Goal: Information Seeking & Learning: Check status

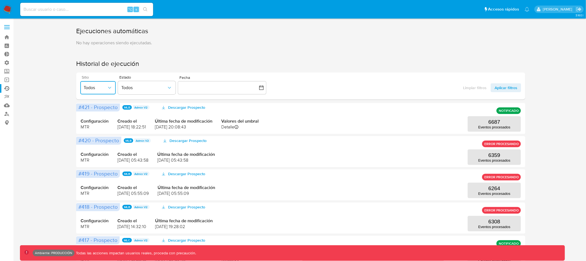
click at [112, 89] on button "Todos" at bounding box center [97, 87] width 35 height 13
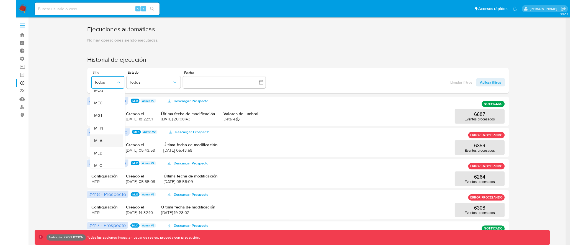
scroll to position [73, 0]
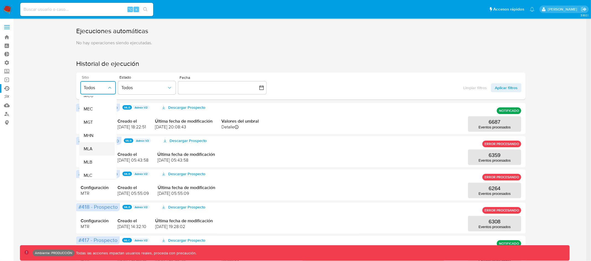
click at [96, 148] on div "MLA" at bounding box center [94, 148] width 23 height 13
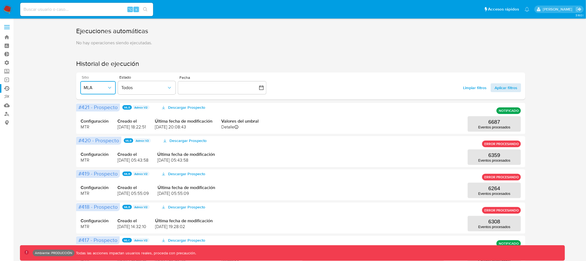
click at [506, 88] on span "Aplicar filtros" at bounding box center [506, 87] width 23 height 9
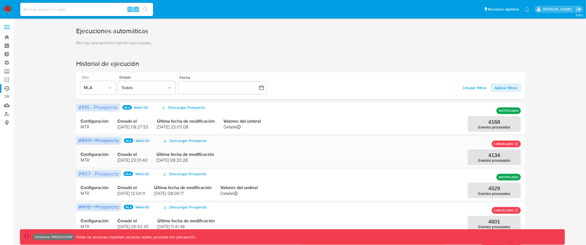
drag, startPoint x: 80, startPoint y: 160, endPoint x: 235, endPoint y: 162, distance: 154.8
click at [235, 162] on div "Configuración MTR Creado el 07/09/2025 23:01:40 Última fecha de modificación 08…" at bounding box center [301, 151] width 440 height 27
drag, startPoint x: 220, startPoint y: 162, endPoint x: 75, endPoint y: 155, distance: 145.8
click at [75, 155] on div "Ejecuciones automáticas No hay operaciones siendo ejecutadas. Historial de ejec…" at bounding box center [301, 239] width 562 height 424
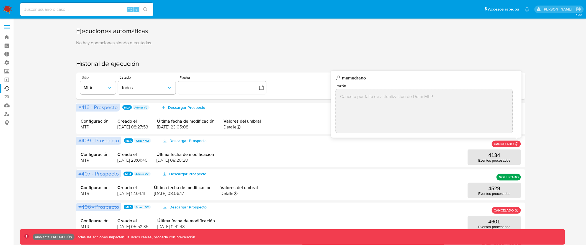
drag, startPoint x: 368, startPoint y: 96, endPoint x: 446, endPoint y: 96, distance: 78.1
click at [446, 96] on div "Cancelo por falta de actualizacion de Dolar MEP" at bounding box center [424, 111] width 177 height 44
drag, startPoint x: 438, startPoint y: 96, endPoint x: 336, endPoint y: 96, distance: 101.9
click at [336, 96] on div "Cancelo por falta de actualizacion de Dolar MEP" at bounding box center [424, 111] width 177 height 44
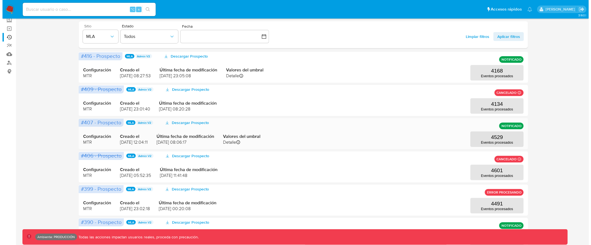
scroll to position [52, 0]
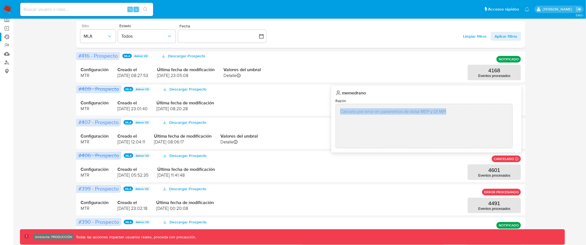
drag, startPoint x: 457, startPoint y: 112, endPoint x: 340, endPoint y: 111, distance: 116.9
click at [340, 111] on div "Cancelo por error en parametros de dolar MEP y DI MPI" at bounding box center [424, 126] width 177 height 44
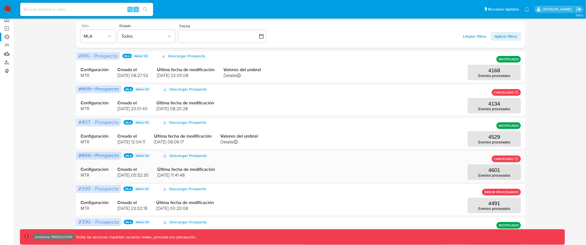
drag, startPoint x: 209, startPoint y: 174, endPoint x: 78, endPoint y: 171, distance: 130.5
click at [78, 171] on div "#406 - Prospecto MLA Admin V2 Descargar Prospecto CANCELADO memedrano Razón Can…" at bounding box center [300, 166] width 449 height 31
drag, startPoint x: 117, startPoint y: 143, endPoint x: 156, endPoint y: 143, distance: 39.0
click at [156, 143] on div "Configuración MTR Creado el 08/08/2025 12:04:11 Última fecha de modificación 12…" at bounding box center [301, 133] width 440 height 27
drag, startPoint x: 209, startPoint y: 143, endPoint x: 164, endPoint y: 143, distance: 44.9
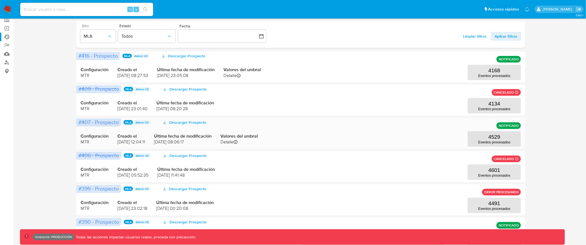
click at [164, 143] on div "Configuración MTR Creado el 08/08/2025 12:04:11 Última fecha de modificación 12…" at bounding box center [301, 133] width 440 height 27
drag, startPoint x: 210, startPoint y: 175, endPoint x: 80, endPoint y: 170, distance: 130.2
click at [81, 170] on div "Configuración MTR Creado el 08/08/2025 05:52:35 Última fecha de modificación 08…" at bounding box center [301, 166] width 440 height 27
click at [311, 140] on div "Configuración MTR Creado el 08/08/2025 12:04:11 Última fecha de modificación 12…" at bounding box center [301, 133] width 440 height 27
click at [292, 130] on div "Configuración MTR Creado el 08/08/2025 12:04:11 Última fecha de modificación 12…" at bounding box center [301, 133] width 440 height 27
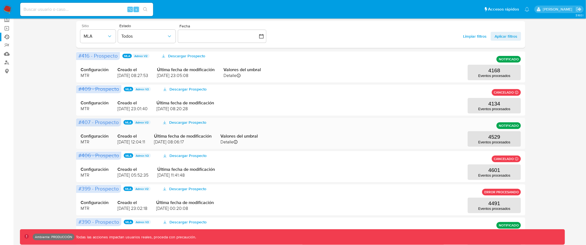
drag, startPoint x: 117, startPoint y: 143, endPoint x: 169, endPoint y: 143, distance: 51.8
click at [169, 143] on div "Configuración MTR Creado el 08/08/2025 12:04:11 Última fecha de modificación 12…" at bounding box center [301, 133] width 440 height 27
drag, startPoint x: 339, startPoint y: 178, endPoint x: 78, endPoint y: 156, distance: 261.6
click at [78, 156] on div "#406 - Prospecto MLA Admin V2 Descargar Prospecto CANCELADO memedrano Razón Can…" at bounding box center [300, 166] width 449 height 31
click at [499, 139] on p "4529" at bounding box center [495, 137] width 12 height 6
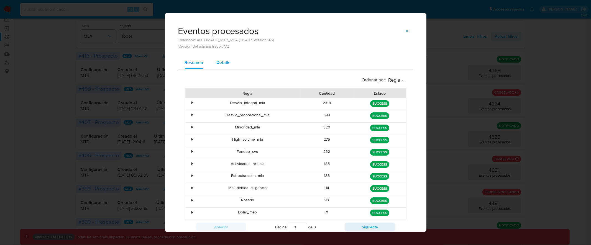
click at [220, 64] on span "Detalle" at bounding box center [224, 62] width 14 height 6
select select "10"
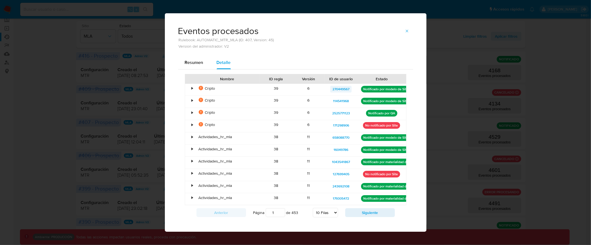
click at [338, 89] on span "270449567" at bounding box center [340, 89] width 17 height 7
click at [336, 138] on span "658088770" at bounding box center [340, 137] width 17 height 7
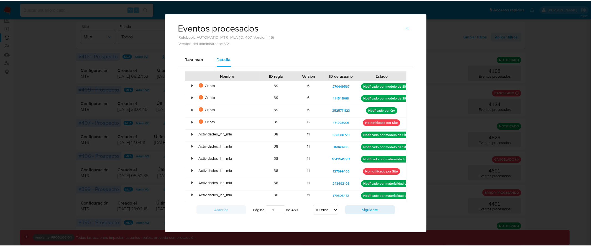
scroll to position [4, 0]
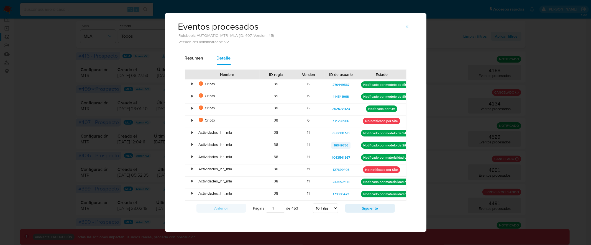
click at [340, 144] on span "16049786" at bounding box center [340, 145] width 15 height 7
click at [364, 205] on button "Siguiente" at bounding box center [370, 208] width 50 height 9
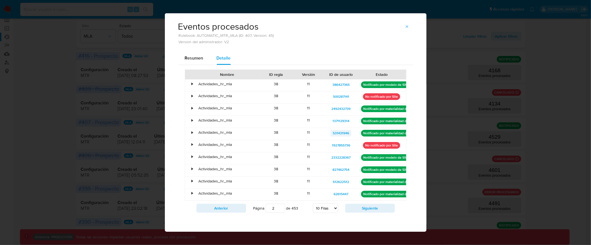
click at [336, 133] on span "531431946" at bounding box center [341, 133] width 16 height 7
click at [339, 133] on span "531431946" at bounding box center [341, 133] width 16 height 7
click at [338, 179] on span "512622512" at bounding box center [341, 182] width 16 height 7
click at [174, 2] on div "Eventos procesados Rulebook: AUTOMATIC_MTR_MLA (ID: 407, Version: 45) Version d…" at bounding box center [295, 122] width 591 height 245
click at [373, 207] on button "Siguiente" at bounding box center [370, 208] width 50 height 9
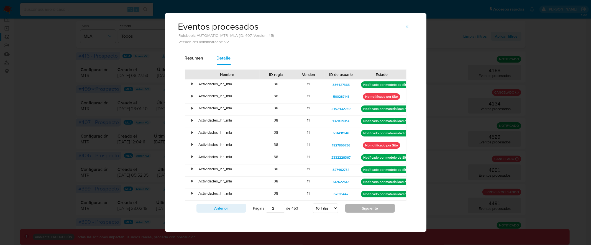
type input "3"
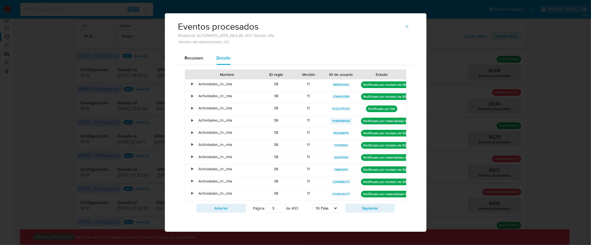
click at [338, 121] on span "1146169436" at bounding box center [341, 121] width 18 height 7
click at [340, 180] on span "226968273" at bounding box center [340, 182] width 17 height 7
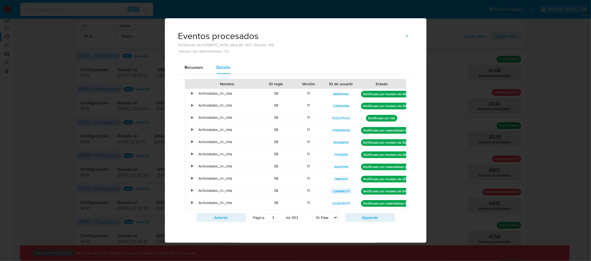
scroll to position [0, 0]
click at [333, 217] on select "5 Filas 10 Filas 20 Filas 25 Filas 50 Filas 100 Filas" at bounding box center [325, 217] width 25 height 9
select select "100"
click at [313, 213] on select "5 Filas 10 Filas 20 Filas 25 Filas 50 Filas 100 Filas" at bounding box center [325, 217] width 25 height 9
type input "1"
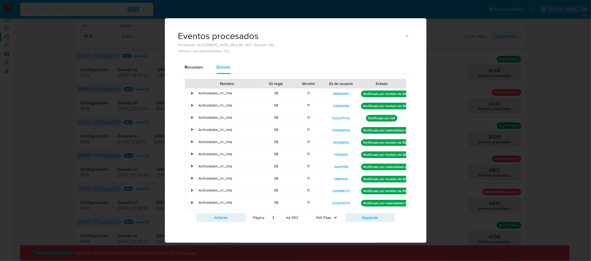
select select "100"
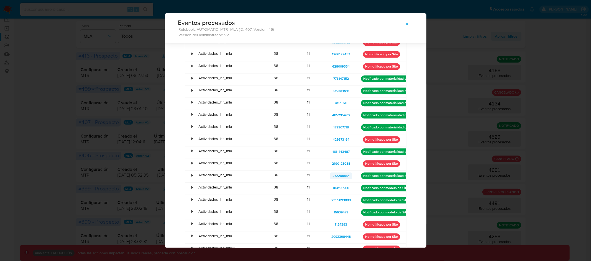
scroll to position [1061, 0]
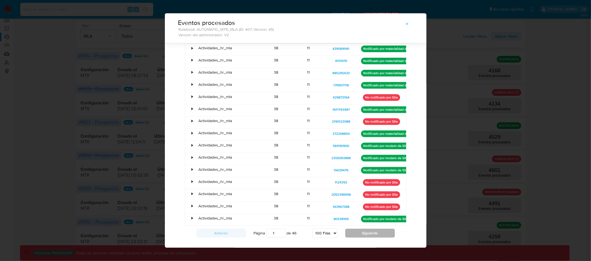
click at [382, 229] on button "Siguiente" at bounding box center [370, 233] width 50 height 9
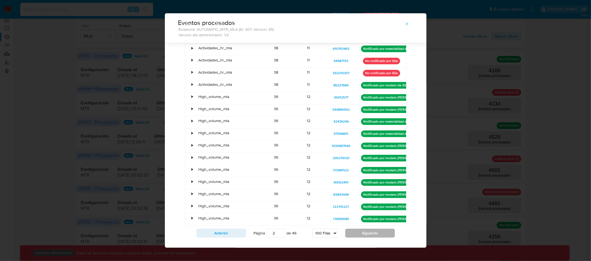
click at [358, 229] on button "Siguiente" at bounding box center [370, 233] width 50 height 9
click at [371, 229] on button "Siguiente" at bounding box center [370, 233] width 50 height 9
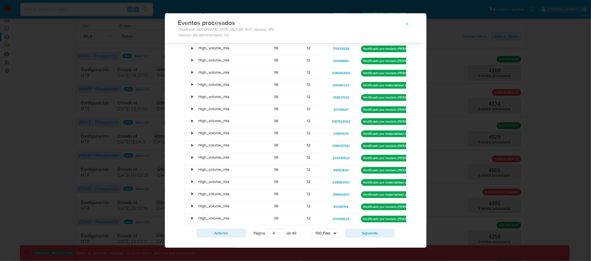
click at [357, 226] on div "Anterior Página 4 de 46 5 Filas 10 Filas 20 Filas 25 Filas 50 Filas 100 Filas S…" at bounding box center [296, 233] width 222 height 15
click at [357, 229] on button "Siguiente" at bounding box center [370, 233] width 50 height 9
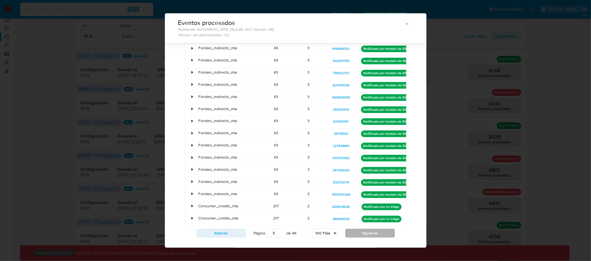
click at [360, 229] on button "Siguiente" at bounding box center [370, 233] width 50 height 9
click at [357, 229] on button "Siguiente" at bounding box center [370, 233] width 50 height 9
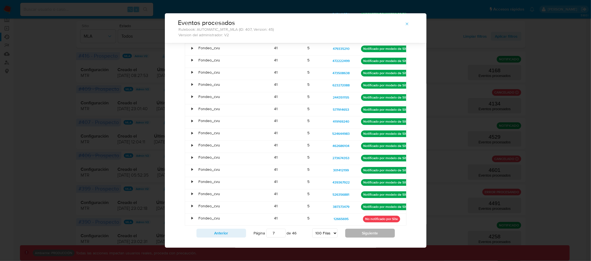
click at [363, 229] on button "Siguiente" at bounding box center [370, 233] width 50 height 9
click at [362, 228] on div "Anterior Página 8 de 46 5 Filas 10 Filas 20 Filas 25 Filas 50 Filas 100 Filas S…" at bounding box center [296, 233] width 222 height 15
click at [362, 229] on button "Siguiente" at bounding box center [370, 233] width 50 height 9
click at [353, 229] on button "Siguiente" at bounding box center [370, 233] width 50 height 9
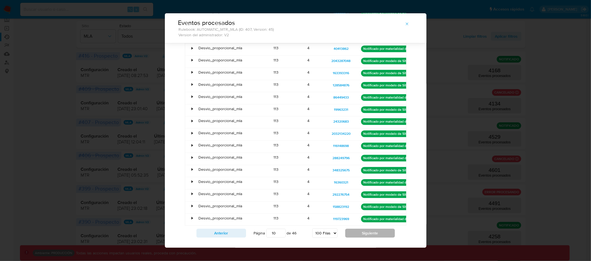
click at [359, 229] on button "Siguiente" at bounding box center [370, 233] width 50 height 9
click at [373, 229] on button "Siguiente" at bounding box center [370, 233] width 50 height 9
click at [368, 229] on button "Siguiente" at bounding box center [370, 233] width 50 height 9
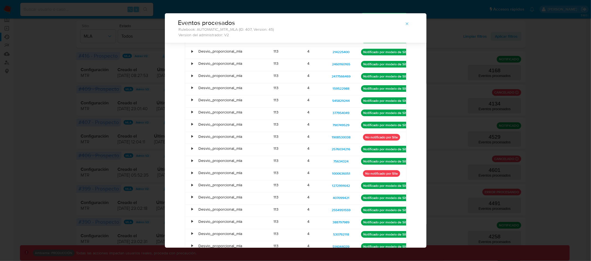
scroll to position [0, 0]
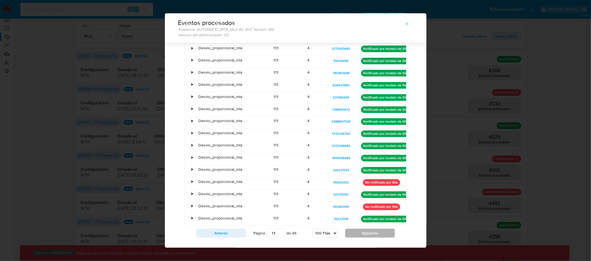
click at [369, 229] on button "Siguiente" at bounding box center [370, 233] width 50 height 9
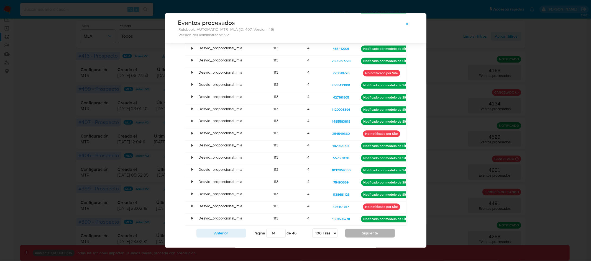
click at [381, 229] on button "Siguiente" at bounding box center [370, 233] width 50 height 9
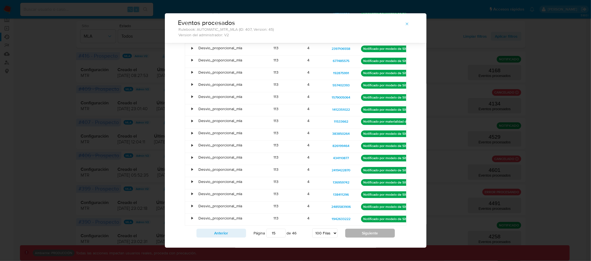
click at [369, 229] on button "Siguiente" at bounding box center [370, 233] width 50 height 9
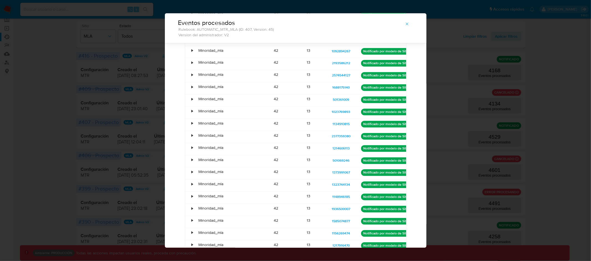
scroll to position [1061, 0]
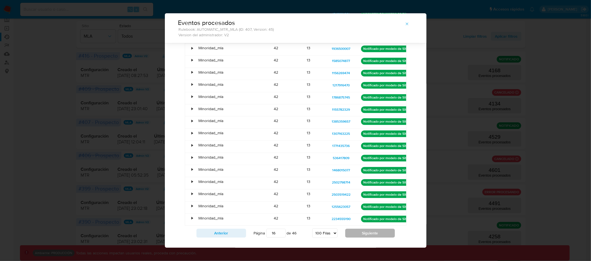
click at [372, 229] on button "Siguiente" at bounding box center [370, 233] width 50 height 9
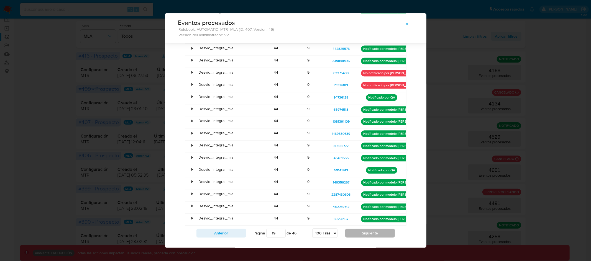
click at [372, 229] on button "Siguiente" at bounding box center [370, 233] width 50 height 9
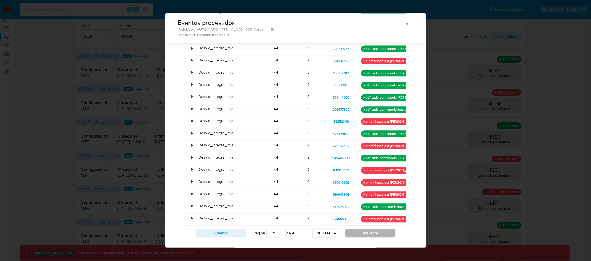
click at [372, 229] on button "Siguiente" at bounding box center [370, 233] width 50 height 9
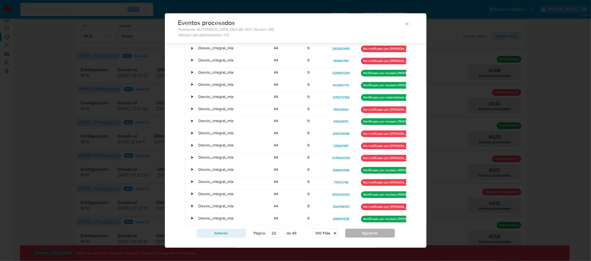
click at [372, 229] on button "Siguiente" at bounding box center [370, 233] width 50 height 9
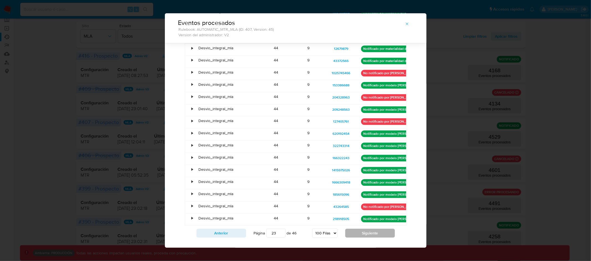
click at [372, 229] on button "Siguiente" at bounding box center [370, 233] width 50 height 9
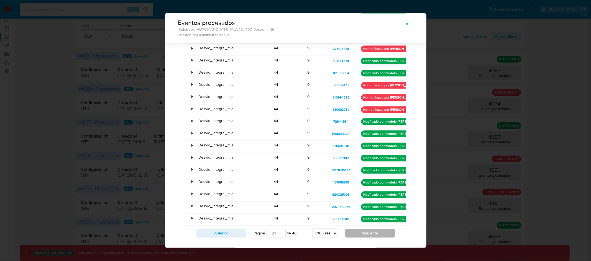
click at [372, 229] on button "Siguiente" at bounding box center [370, 233] width 50 height 9
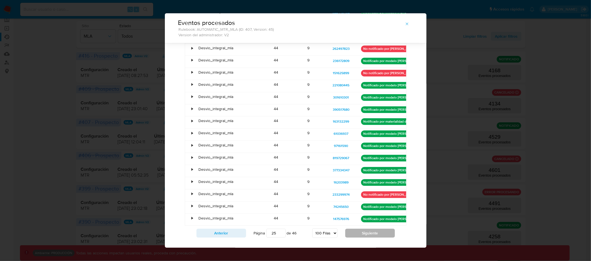
click at [372, 229] on button "Siguiente" at bounding box center [370, 233] width 50 height 9
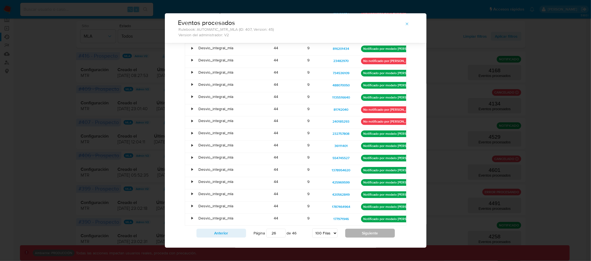
click at [372, 229] on button "Siguiente" at bounding box center [370, 233] width 50 height 9
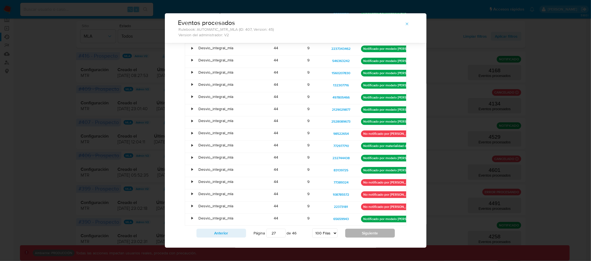
click at [372, 229] on button "Siguiente" at bounding box center [370, 233] width 50 height 9
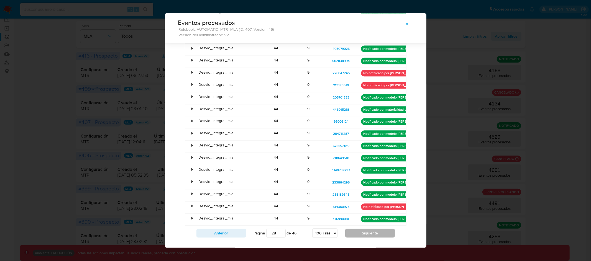
click at [372, 229] on button "Siguiente" at bounding box center [370, 233] width 50 height 9
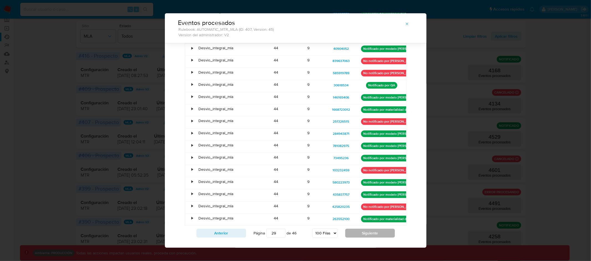
click at [372, 229] on button "Siguiente" at bounding box center [370, 233] width 50 height 9
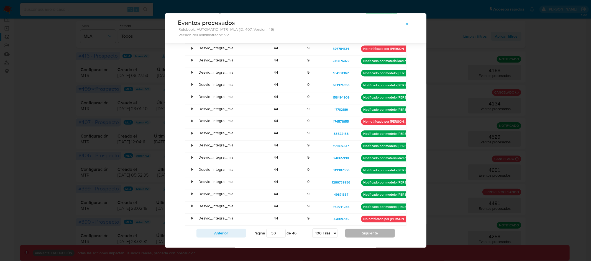
click at [372, 229] on button "Siguiente" at bounding box center [370, 233] width 50 height 9
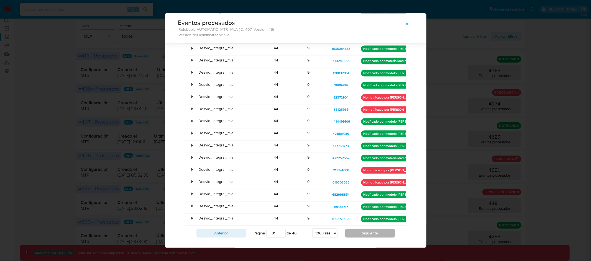
click at [372, 229] on button "Siguiente" at bounding box center [370, 233] width 50 height 9
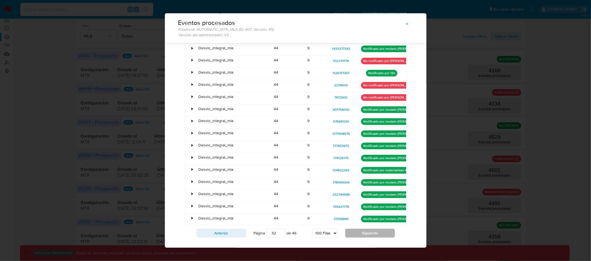
click at [372, 229] on button "Siguiente" at bounding box center [370, 233] width 50 height 9
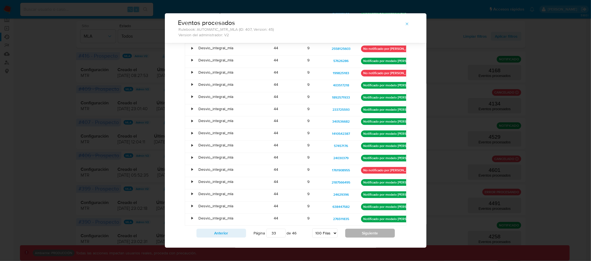
click at [372, 229] on button "Siguiente" at bounding box center [370, 233] width 50 height 9
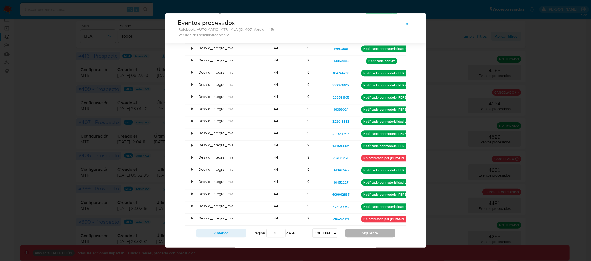
click at [372, 229] on button "Siguiente" at bounding box center [370, 233] width 50 height 9
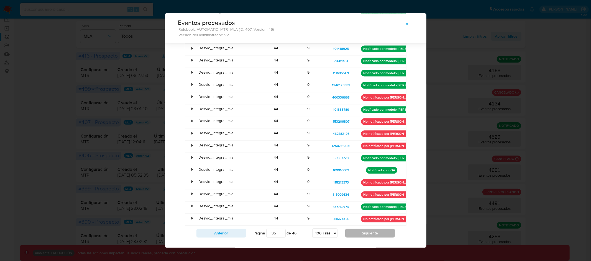
click at [372, 229] on button "Siguiente" at bounding box center [370, 233] width 50 height 9
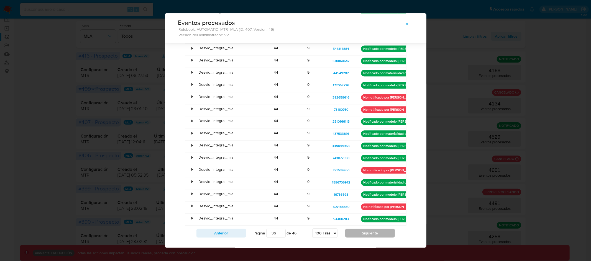
click at [372, 229] on button "Siguiente" at bounding box center [370, 233] width 50 height 9
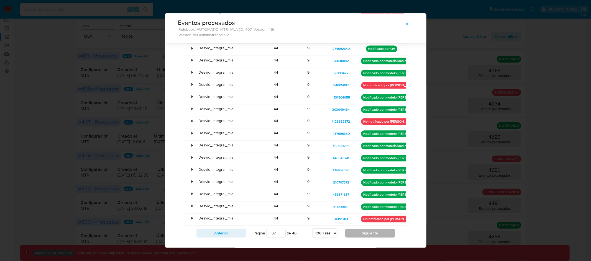
click at [372, 229] on button "Siguiente" at bounding box center [370, 233] width 50 height 9
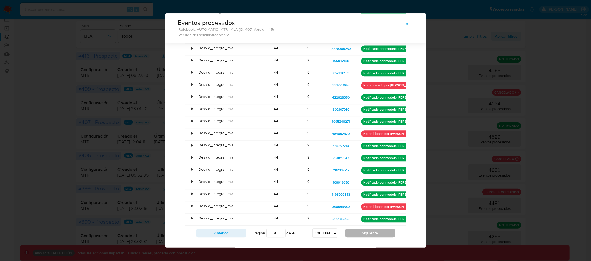
click at [372, 229] on button "Siguiente" at bounding box center [370, 233] width 50 height 9
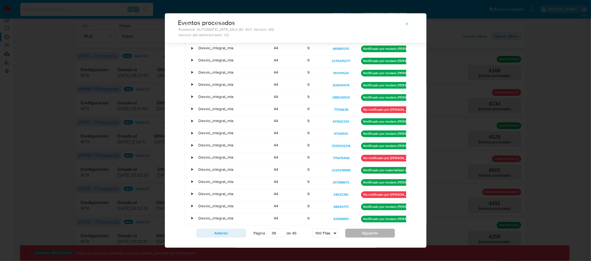
click at [372, 229] on button "Siguiente" at bounding box center [370, 233] width 50 height 9
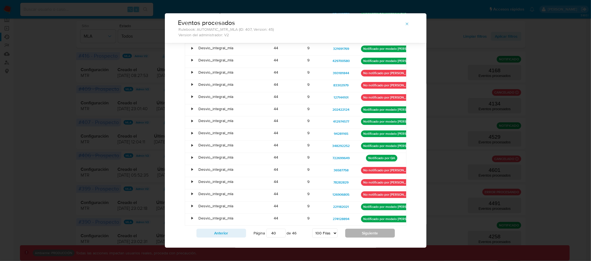
click at [372, 229] on button "Siguiente" at bounding box center [370, 233] width 50 height 9
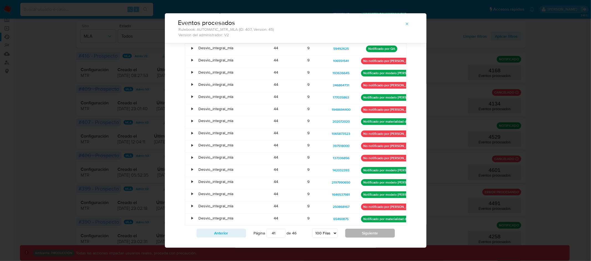
click at [372, 229] on button "Siguiente" at bounding box center [370, 233] width 50 height 9
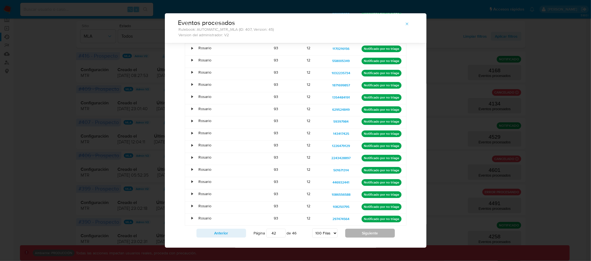
click at [372, 229] on button "Siguiente" at bounding box center [370, 233] width 50 height 9
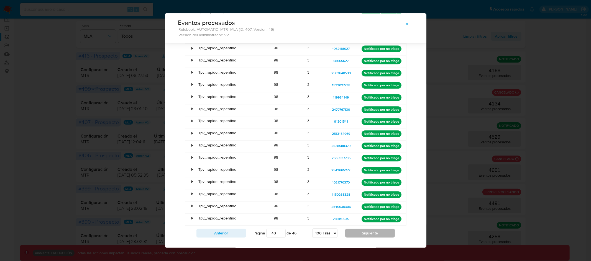
click at [377, 229] on button "Siguiente" at bounding box center [370, 233] width 50 height 9
type input "44"
click at [336, 94] on span "187934815" at bounding box center [341, 97] width 16 height 7
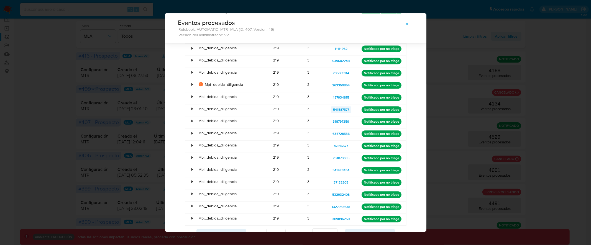
click at [338, 106] on span "541587577" at bounding box center [341, 109] width 16 height 7
click at [101, 67] on div "Eventos procesados Rulebook: AUTOMATIC_MTR_MLA (ID: 407, Version: 45) Version d…" at bounding box center [295, 122] width 591 height 245
click at [405, 24] on icon "button" at bounding box center [407, 24] width 4 height 4
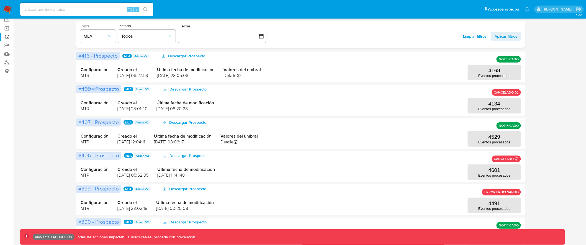
scroll to position [0, 0]
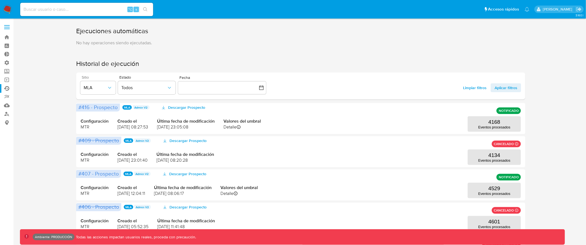
click at [2, 29] on label at bounding box center [7, 27] width 14 height 12
click at [0, 0] on input "checkbox" at bounding box center [0, 0] width 0 height 0
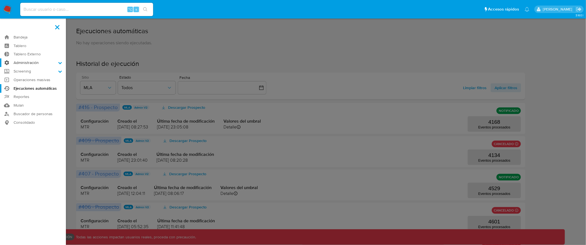
click at [61, 61] on icon at bounding box center [60, 63] width 4 height 4
click at [0, 0] on input "Administración" at bounding box center [0, 0] width 0 height 0
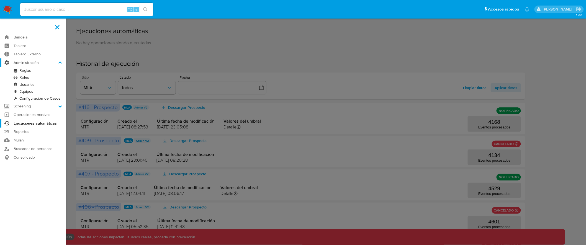
click at [34, 63] on label "Administración" at bounding box center [33, 62] width 66 height 9
click at [0, 0] on input "Administración" at bounding box center [0, 0] width 0 height 0
click at [25, 71] on link "Reglas" at bounding box center [33, 70] width 66 height 7
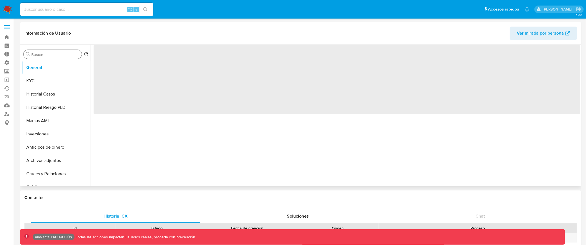
select select "10"
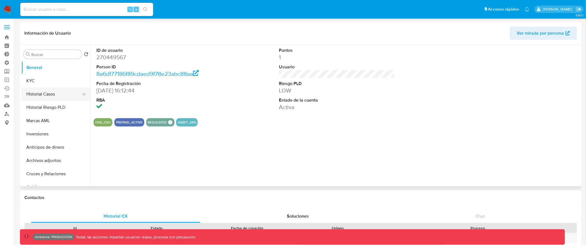
click at [66, 94] on button "Historial Casos" at bounding box center [53, 94] width 65 height 13
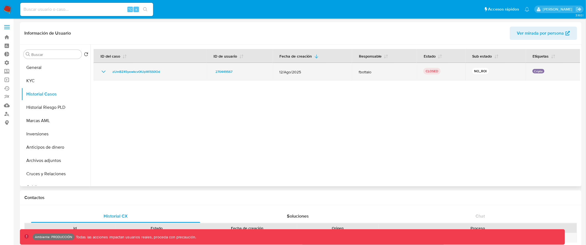
click at [103, 71] on icon "Mostrar/Ocultar" at bounding box center [103, 71] width 7 height 7
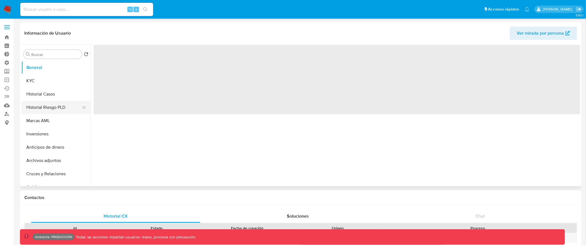
select select "10"
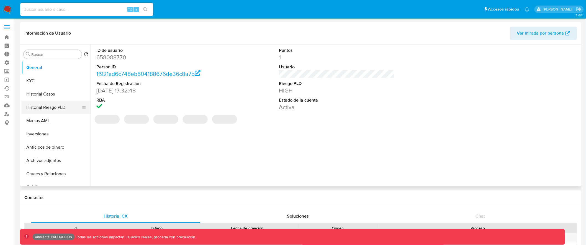
click at [60, 104] on button "Historial Riesgo PLD" at bounding box center [53, 107] width 65 height 13
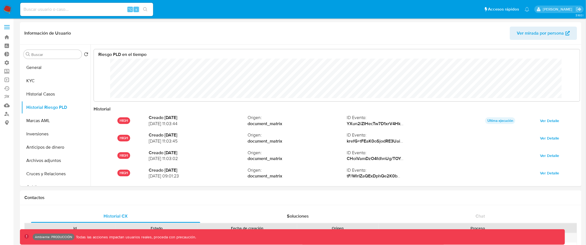
scroll to position [42, 475]
click at [59, 90] on button "Historial Casos" at bounding box center [53, 94] width 65 height 13
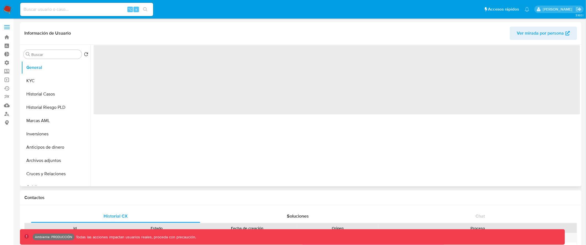
select select "10"
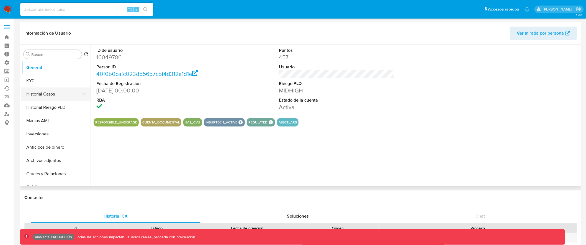
click at [55, 93] on button "Historial Casos" at bounding box center [53, 94] width 65 height 13
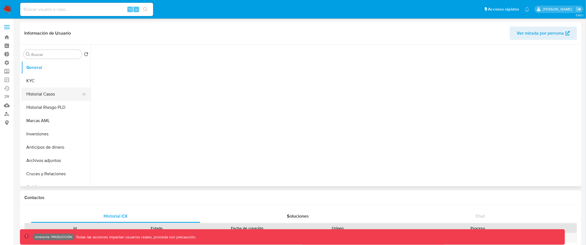
select select "10"
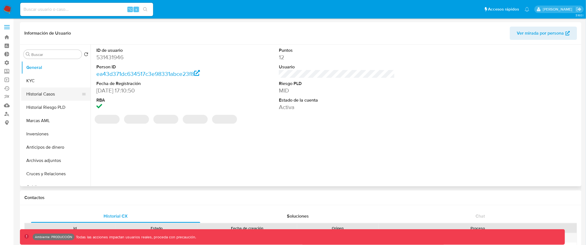
click at [61, 94] on button "Historial Casos" at bounding box center [53, 94] width 65 height 13
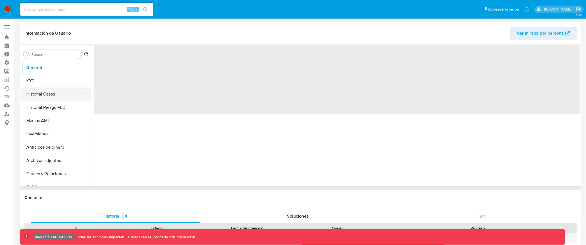
click at [48, 94] on button "Historial Casos" at bounding box center [53, 94] width 65 height 13
select select "10"
click at [50, 92] on button "Historial Casos" at bounding box center [53, 94] width 65 height 13
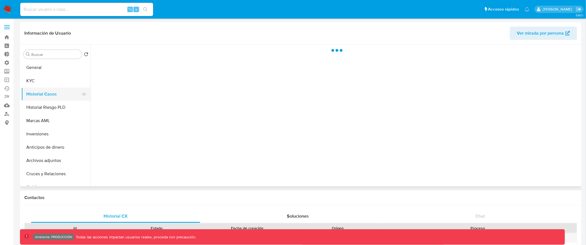
select select "10"
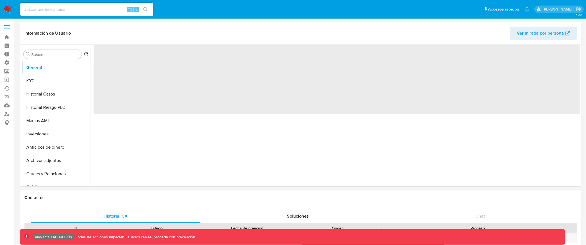
select select "10"
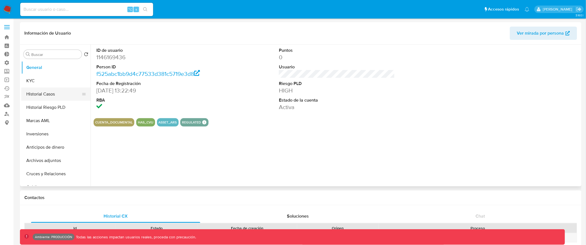
click at [72, 96] on button "Historial Casos" at bounding box center [53, 94] width 65 height 13
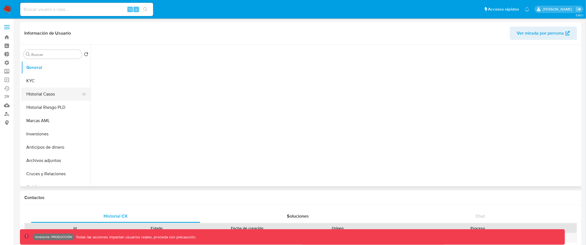
click at [59, 92] on button "Historial Casos" at bounding box center [53, 94] width 65 height 13
select select "10"
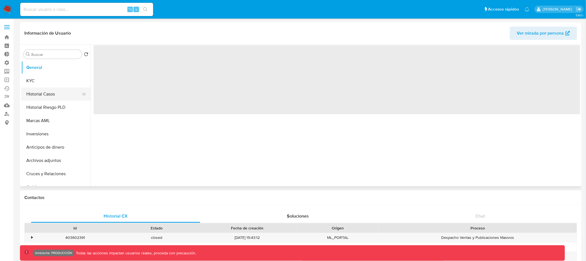
select select "10"
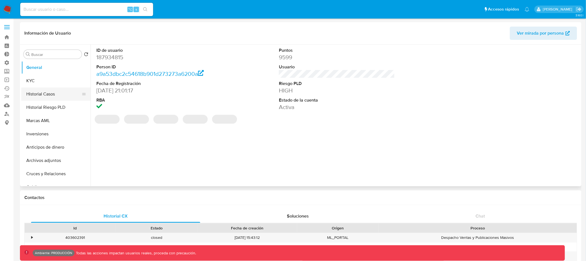
click at [60, 97] on button "Historial Casos" at bounding box center [53, 94] width 65 height 13
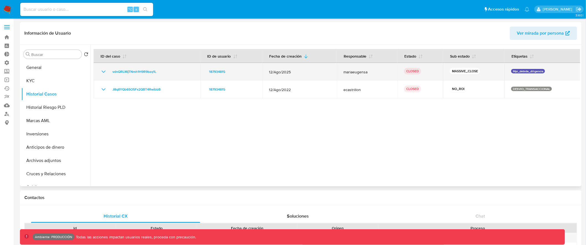
drag, startPoint x: 450, startPoint y: 71, endPoint x: 476, endPoint y: 71, distance: 26.0
click at [476, 71] on p "MASSIVE_CLOSE" at bounding box center [465, 71] width 30 height 7
drag, startPoint x: 289, startPoint y: 71, endPoint x: 268, endPoint y: 71, distance: 21.3
click at [269, 71] on span "12/Ago/2025" at bounding box center [299, 72] width 61 height 5
click at [104, 71] on icon "Mostrar/Ocultar" at bounding box center [103, 71] width 7 height 7
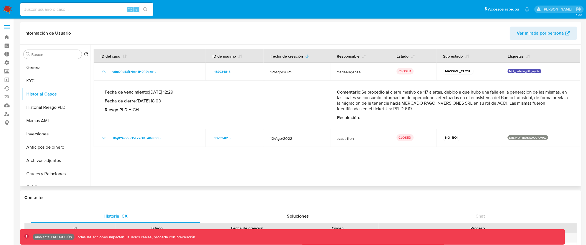
drag, startPoint x: 369, startPoint y: 92, endPoint x: 449, endPoint y: 110, distance: 82.0
click at [449, 110] on p "Comentario : Se procedio al cierre masivo de 117 alertas, debido a que hubo una…" at bounding box center [453, 100] width 232 height 22
click at [410, 110] on p "Comentario : Se procedio al cierre masivo de 117 alertas, debido a que hubo una…" at bounding box center [453, 100] width 232 height 22
drag, startPoint x: 413, startPoint y: 110, endPoint x: 331, endPoint y: 90, distance: 84.6
click at [331, 90] on div "Fecha de vencimiento : 29/09/2025 12:29 Fecha de cierre : 22/09/2025 18:00 Ries…" at bounding box center [337, 105] width 465 height 40
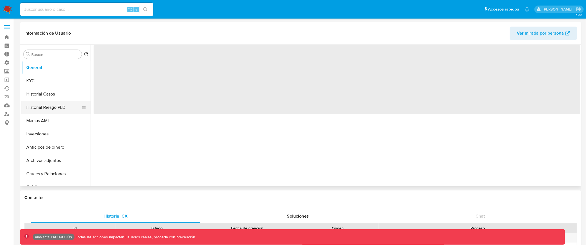
select select "10"
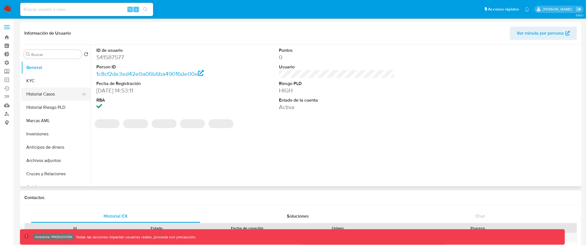
click at [61, 96] on button "Historial Casos" at bounding box center [53, 94] width 65 height 13
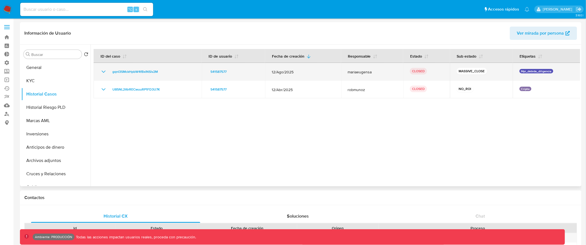
click at [103, 70] on icon "Mostrar/Ocultar" at bounding box center [103, 71] width 7 height 7
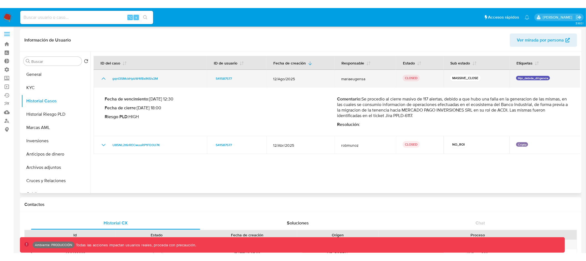
scroll to position [2, 0]
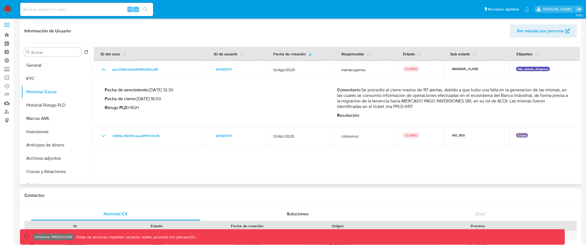
drag, startPoint x: 337, startPoint y: 88, endPoint x: 404, endPoint y: 103, distance: 68.3
click at [404, 103] on p "Comentario : Se procedio al cierre masivo de 117 alertas, debido a que hubo una…" at bounding box center [453, 98] width 232 height 22
drag, startPoint x: 417, startPoint y: 107, endPoint x: 354, endPoint y: 93, distance: 64.4
click at [358, 95] on p "Comentario : Se procedio al cierre masivo de 117 alertas, debido a que hubo una…" at bounding box center [453, 98] width 232 height 22
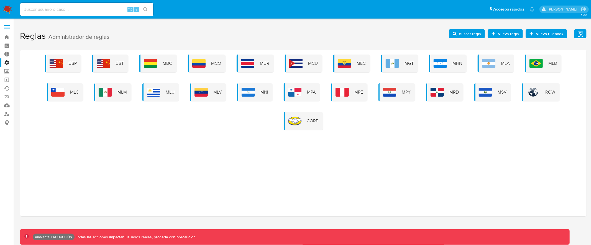
click at [6, 25] on span at bounding box center [7, 25] width 6 height 1
click at [0, 0] on input "checkbox" at bounding box center [0, 0] width 0 height 0
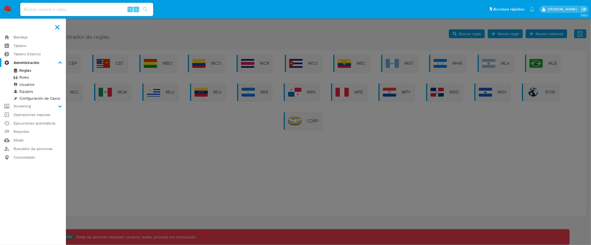
click at [115, 126] on label at bounding box center [295, 122] width 591 height 245
click at [0, 0] on input "checkbox" at bounding box center [0, 0] width 0 height 0
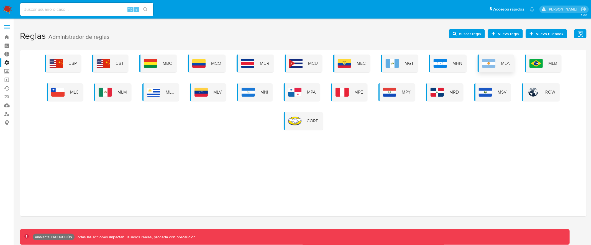
click at [505, 66] on span "MLA" at bounding box center [505, 63] width 9 height 6
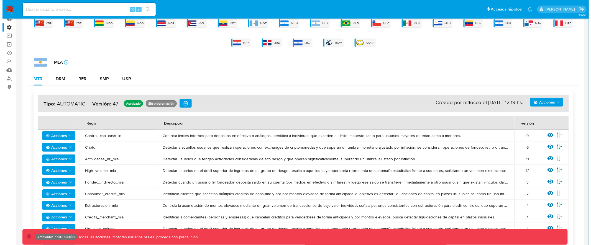
scroll to position [45, 0]
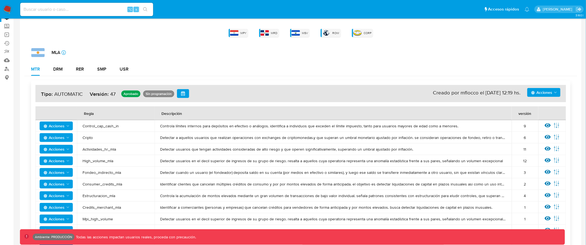
drag, startPoint x: 84, startPoint y: 138, endPoint x: 99, endPoint y: 138, distance: 14.7
click at [98, 138] on span "Cripto" at bounding box center [116, 137] width 66 height 5
drag, startPoint x: 157, startPoint y: 138, endPoint x: 426, endPoint y: 138, distance: 268.6
click at [420, 138] on td "Detectar a aquellos usuarios que realizan operaciones con exchanges de criptomo…" at bounding box center [333, 138] width 357 height 12
click at [548, 136] on icon at bounding box center [548, 137] width 6 height 4
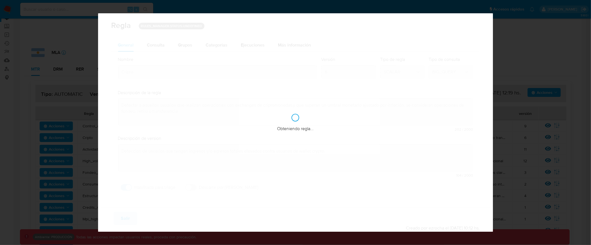
checkbox input "true"
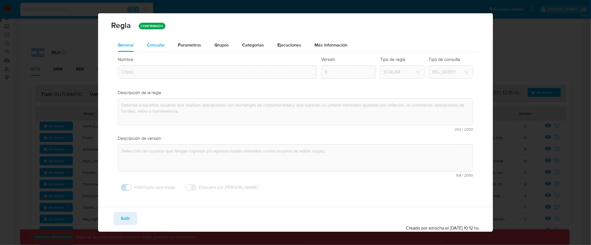
click at [161, 46] on span "Consulta" at bounding box center [156, 45] width 18 height 6
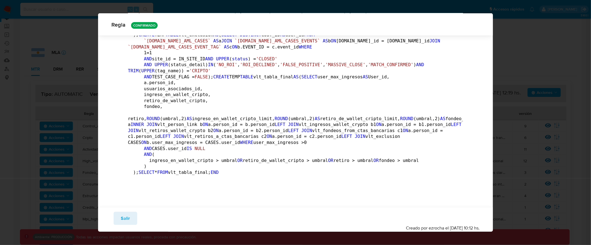
scroll to position [1304, 0]
click at [128, 219] on span "Salir" at bounding box center [125, 218] width 9 height 12
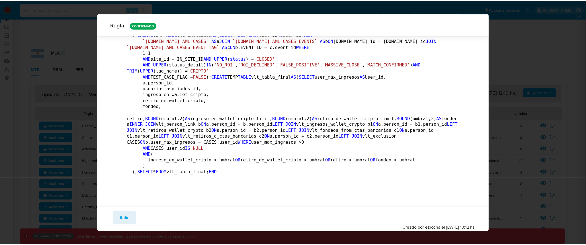
scroll to position [0, 0]
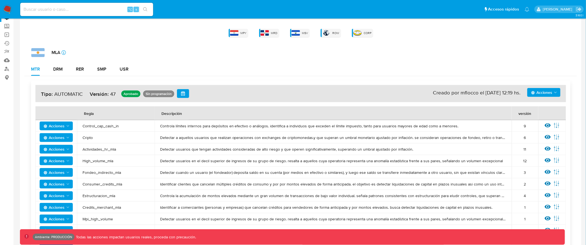
drag, startPoint x: 339, startPoint y: 137, endPoint x: 373, endPoint y: 137, distance: 34.1
click at [373, 137] on span "Detectar a aquellos usuarios que realizan operaciones con exchanges de criptomo…" at bounding box center [333, 137] width 346 height 5
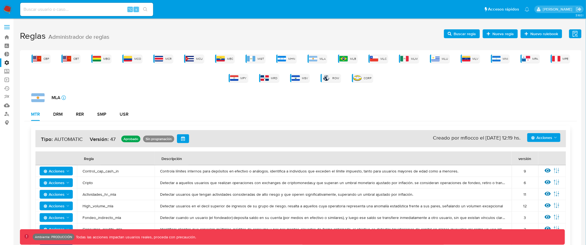
click at [6, 29] on span at bounding box center [7, 29] width 6 height 1
click at [0, 0] on input "checkbox" at bounding box center [0, 0] width 0 height 0
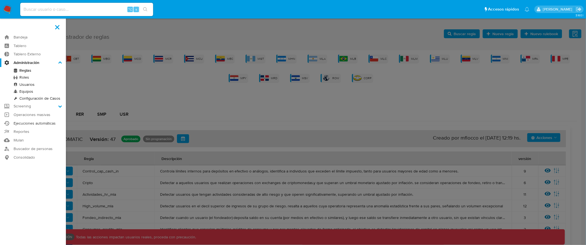
click at [41, 124] on link "Ejecuciones automáticas" at bounding box center [33, 123] width 66 height 9
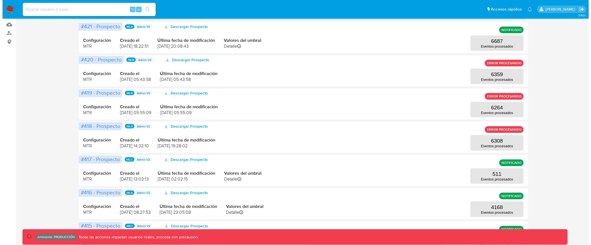
scroll to position [33, 0]
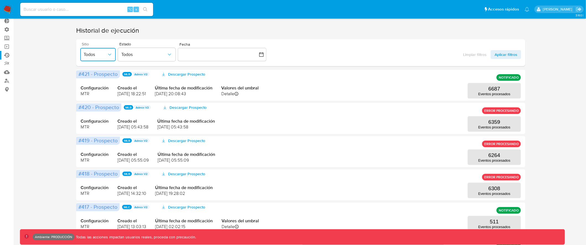
click at [108, 52] on button "Todos" at bounding box center [97, 54] width 35 height 13
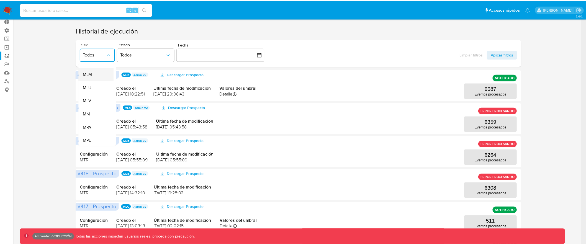
scroll to position [104, 0]
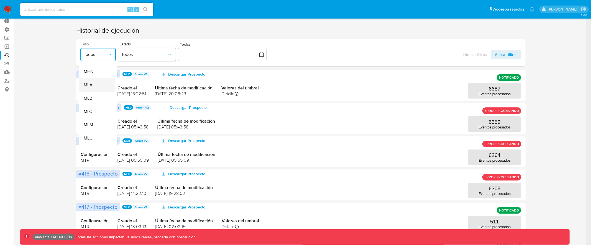
click at [99, 83] on div "MLA" at bounding box center [94, 84] width 23 height 13
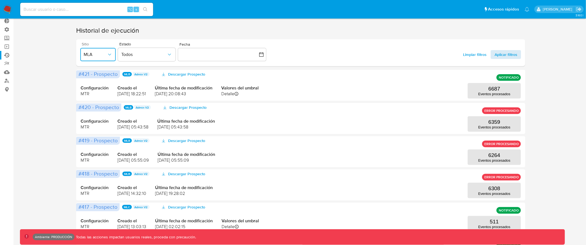
click at [515, 54] on span "Aplicar filtros" at bounding box center [506, 54] width 23 height 9
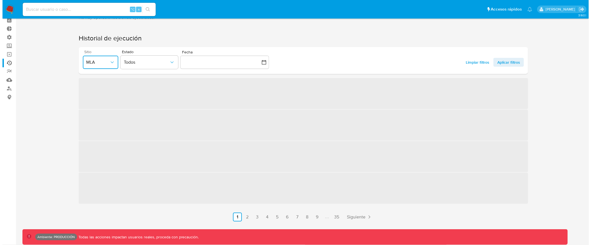
scroll to position [33, 0]
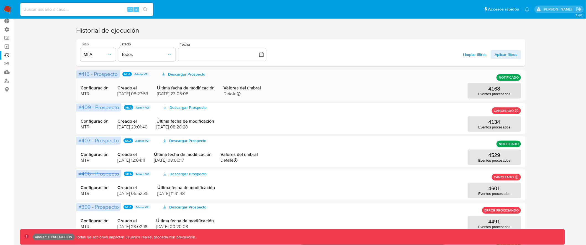
drag, startPoint x: 117, startPoint y: 93, endPoint x: 168, endPoint y: 93, distance: 51.0
click at [168, 93] on div "Configuración MTR Creado el [DATE] 08:27:53 Última fecha de modificación [DATE]…" at bounding box center [301, 85] width 440 height 27
drag, startPoint x: 168, startPoint y: 92, endPoint x: 211, endPoint y: 92, distance: 42.6
click at [211, 92] on span "11/09/2025 23:05:08" at bounding box center [186, 94] width 58 height 6
drag, startPoint x: 190, startPoint y: 93, endPoint x: 208, endPoint y: 93, distance: 18.3
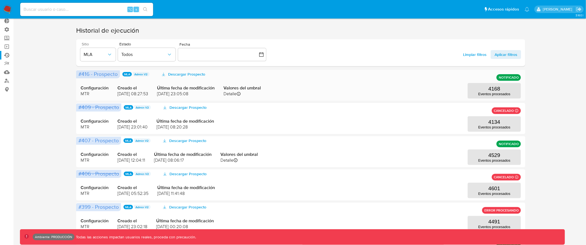
click at [208, 93] on span "[DATE] 23:05:08" at bounding box center [186, 94] width 58 height 6
click at [510, 93] on p "Eventos procesados" at bounding box center [494, 94] width 32 height 4
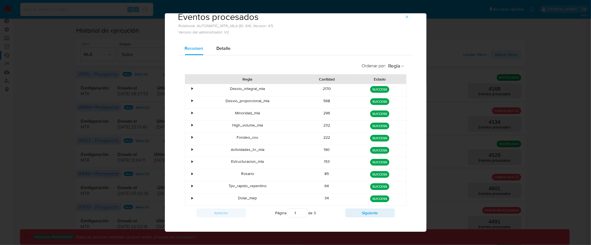
scroll to position [19, 0]
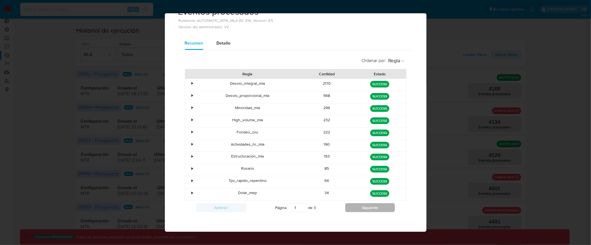
click at [371, 205] on button "Siguiente" at bounding box center [370, 207] width 50 height 9
click at [366, 207] on button "Siguiente" at bounding box center [370, 207] width 50 height 9
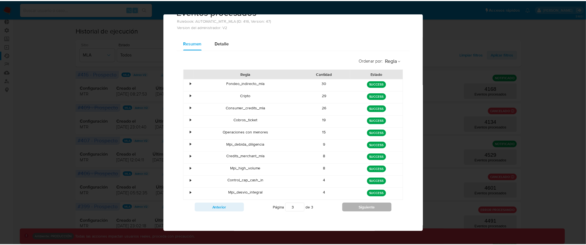
scroll to position [0, 0]
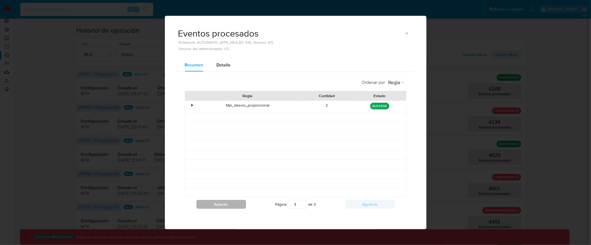
click at [239, 201] on button "Anterior" at bounding box center [221, 204] width 50 height 9
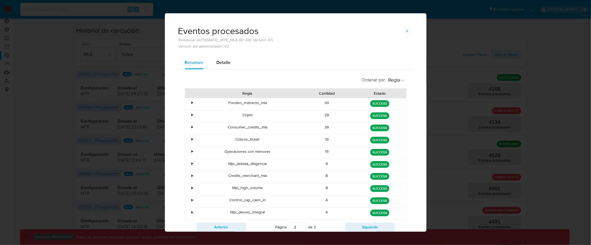
drag, startPoint x: 240, startPoint y: 114, endPoint x: 255, endPoint y: 115, distance: 14.7
click at [255, 115] on div "Cripto" at bounding box center [248, 116] width 106 height 12
drag, startPoint x: 322, startPoint y: 116, endPoint x: 330, endPoint y: 116, distance: 8.0
click at [330, 116] on div "29" at bounding box center [326, 116] width 53 height 12
click at [393, 78] on span "Regla" at bounding box center [394, 80] width 12 height 6
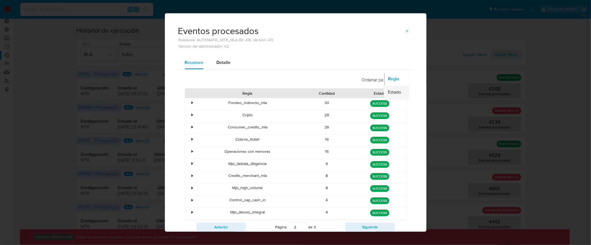
click at [393, 91] on span "Estado" at bounding box center [394, 92] width 13 height 6
type input "1"
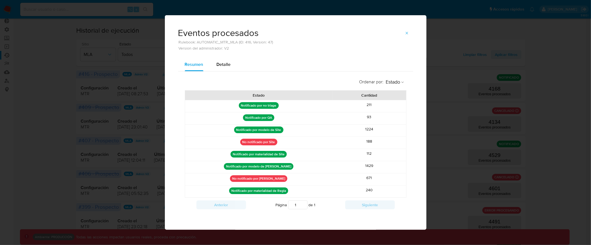
drag, startPoint x: 243, startPoint y: 144, endPoint x: 276, endPoint y: 142, distance: 33.3
click at [276, 142] on p "No notificado por Site" at bounding box center [258, 142] width 37 height 7
drag, startPoint x: 366, startPoint y: 142, endPoint x: 377, endPoint y: 142, distance: 11.1
click at [377, 142] on div "188" at bounding box center [369, 143] width 74 height 12
click at [224, 61] on span "Detalle" at bounding box center [224, 64] width 14 height 6
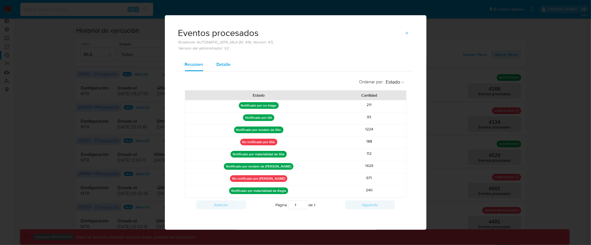
select select "10"
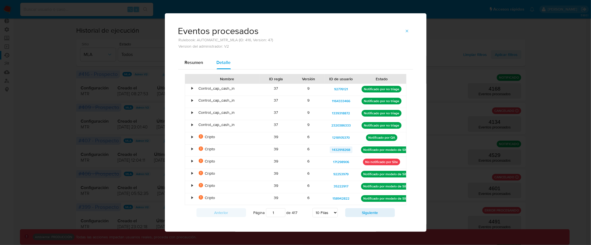
click at [339, 150] on span "1432918268" at bounding box center [341, 149] width 18 height 7
click at [109, 29] on div "Eventos procesados Rulebook: AUTOMATIC_MTR_MLA (ID: 416, Version: 47) Version d…" at bounding box center [295, 122] width 591 height 245
click at [99, 13] on div "Eventos procesados Rulebook: AUTOMATIC_MTR_MLA (ID: 416, Version: 47) Version d…" at bounding box center [295, 122] width 591 height 245
click at [405, 30] on icon "button" at bounding box center [407, 31] width 4 height 4
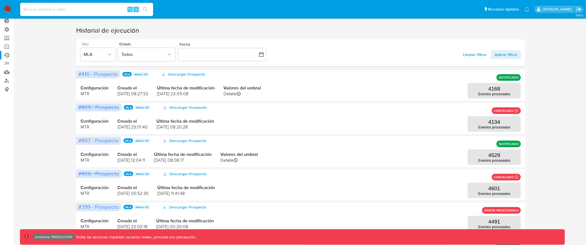
click at [85, 7] on input at bounding box center [86, 9] width 133 height 7
type input "assum.diego"
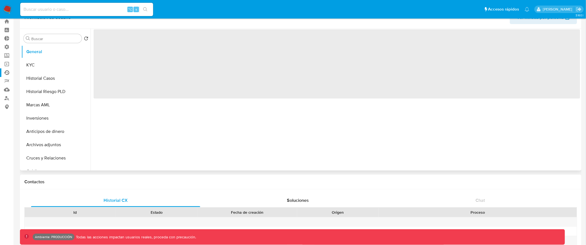
scroll to position [25, 0]
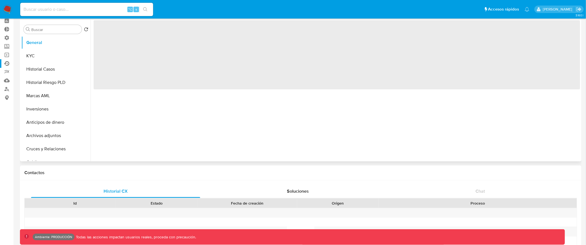
select select "10"
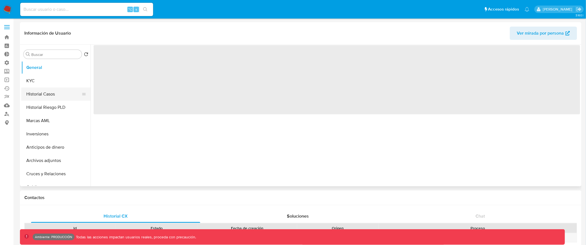
select select "10"
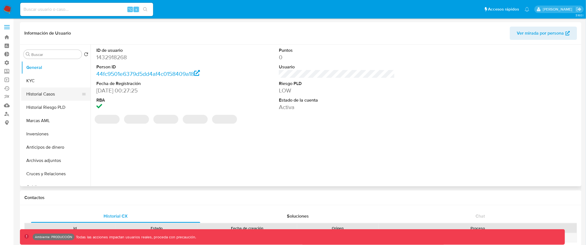
click at [56, 94] on button "Historial Casos" at bounding box center [53, 94] width 65 height 13
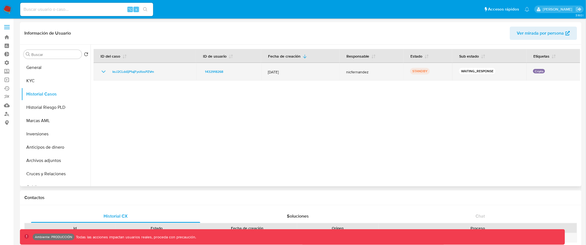
drag, startPoint x: 266, startPoint y: 72, endPoint x: 299, endPoint y: 72, distance: 33.2
click at [299, 72] on td "[DATE]" at bounding box center [300, 72] width 78 height 18
drag, startPoint x: 534, startPoint y: 71, endPoint x: 557, endPoint y: 71, distance: 23.3
click at [557, 71] on div "Cripto" at bounding box center [553, 72] width 41 height 6
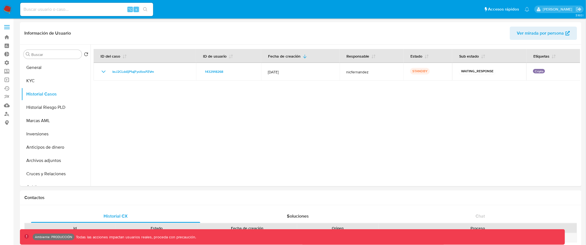
click at [4, 26] on label at bounding box center [7, 27] width 14 height 12
click at [0, 0] on input "checkbox" at bounding box center [0, 0] width 0 height 0
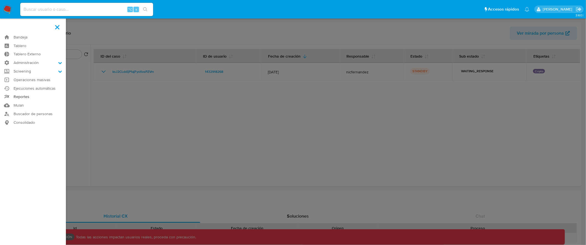
click at [40, 97] on link "Reportes" at bounding box center [33, 97] width 66 height 9
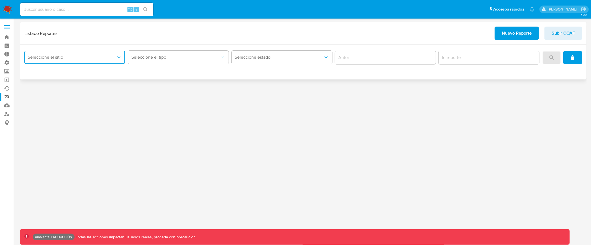
click at [100, 59] on span "Seleccione el sitio" at bounding box center [72, 58] width 88 height 6
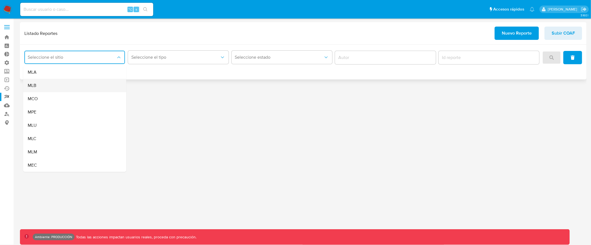
click at [87, 86] on div "MLB" at bounding box center [73, 85] width 91 height 13
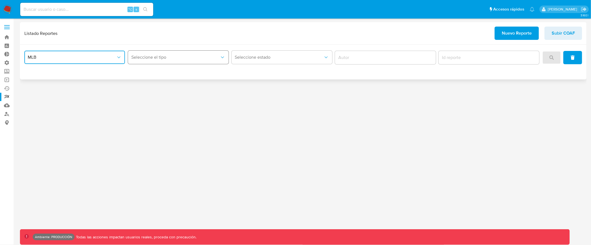
click at [178, 55] on span "Seleccione el tipo" at bounding box center [175, 58] width 88 height 6
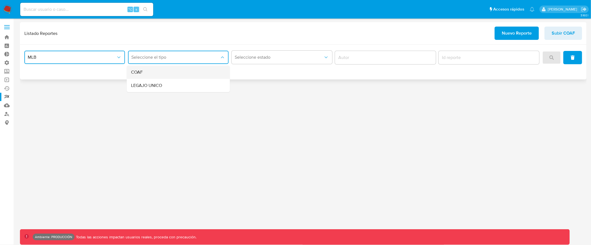
click at [173, 73] on div "COAF" at bounding box center [176, 72] width 91 height 13
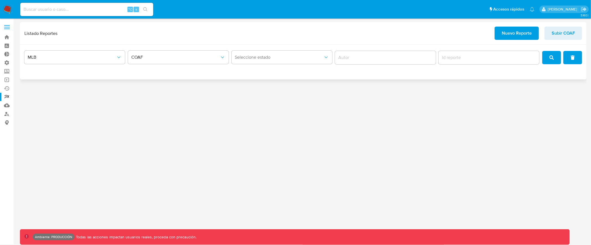
click at [8, 27] on span at bounding box center [7, 27] width 6 height 1
click at [0, 0] on input "checkbox" at bounding box center [0, 0] width 0 height 0
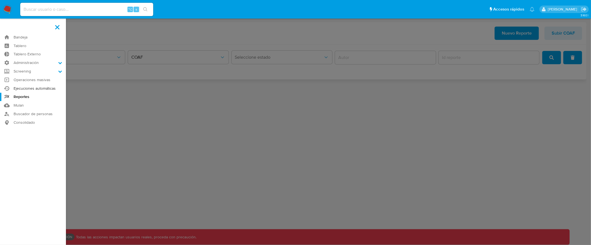
click at [52, 88] on link "Ejecuciones automáticas" at bounding box center [33, 88] width 66 height 9
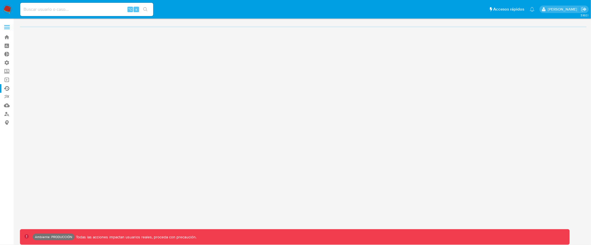
click at [7, 27] on label at bounding box center [7, 27] width 14 height 12
click at [0, 0] on input "checkbox" at bounding box center [0, 0] width 0 height 0
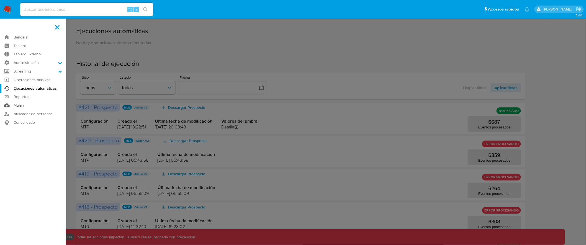
click at [18, 105] on link "Mulan" at bounding box center [33, 105] width 66 height 9
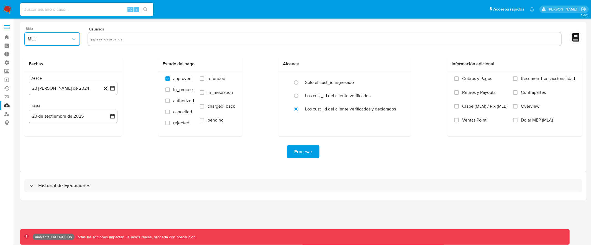
click at [52, 40] on span "MLU" at bounding box center [49, 39] width 43 height 6
click at [53, 53] on div "MLA" at bounding box center [51, 53] width 46 height 13
click at [118, 40] on input "text" at bounding box center [324, 39] width 468 height 9
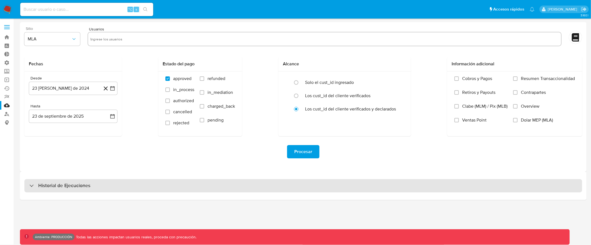
click at [202, 185] on div "Historial de Ejecuciones" at bounding box center [302, 185] width 557 height 13
select select "10"
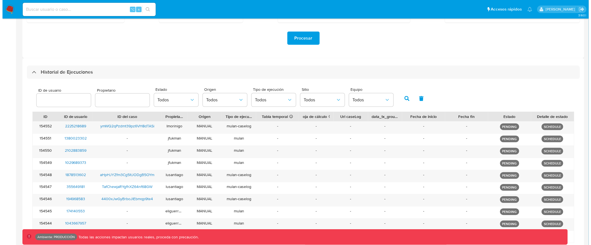
scroll to position [112, 0]
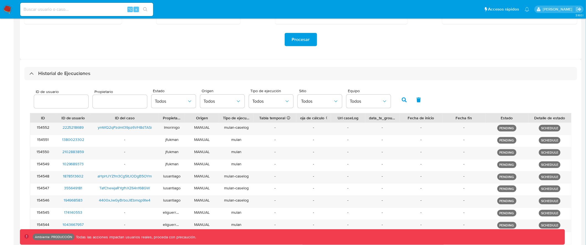
click at [111, 100] on input "text" at bounding box center [120, 101] width 54 height 7
click at [55, 104] on input "number" at bounding box center [61, 101] width 54 height 7
type input "281754811"
click at [397, 100] on button "button" at bounding box center [404, 99] width 14 height 13
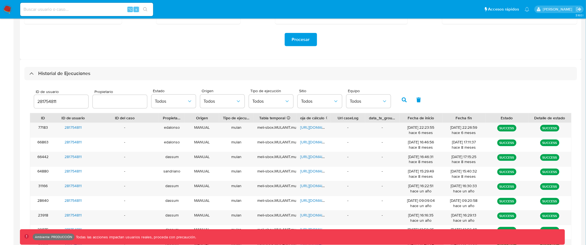
click at [112, 99] on input "text" at bounding box center [120, 101] width 54 height 7
type input "dassum"
click at [399, 96] on button "button" at bounding box center [404, 99] width 14 height 13
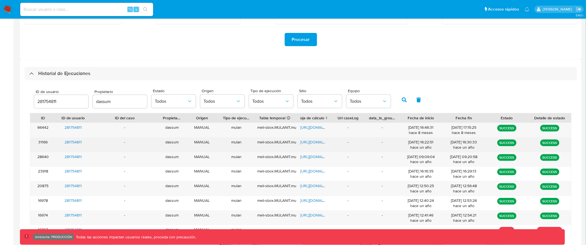
click at [306, 140] on span "[URL][DOMAIN_NAME]" at bounding box center [319, 142] width 38 height 6
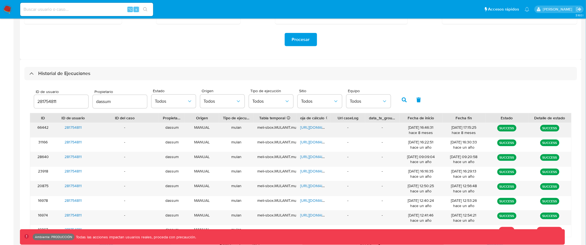
click at [312, 128] on span "[URL][DOMAIN_NAME]" at bounding box center [319, 128] width 38 height 6
click at [275, 103] on span "Todos" at bounding box center [268, 102] width 32 height 6
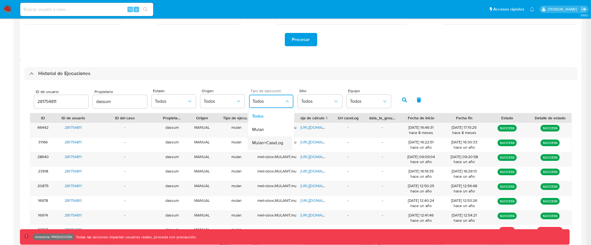
click at [275, 140] on span "Mulan+CaseLog" at bounding box center [267, 143] width 31 height 6
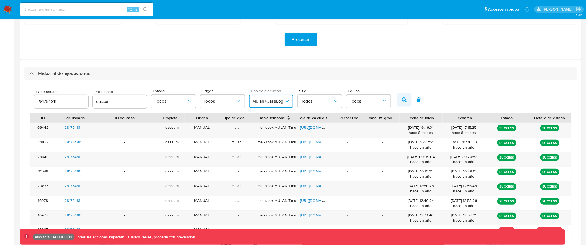
click at [402, 99] on icon "button" at bounding box center [404, 99] width 5 height 5
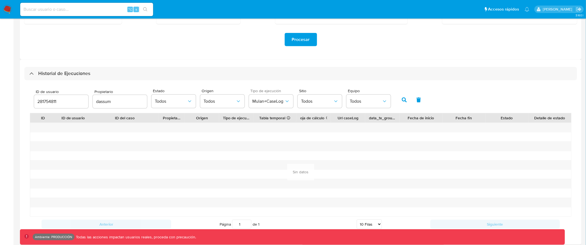
click at [417, 99] on icon "button" at bounding box center [418, 99] width 5 height 5
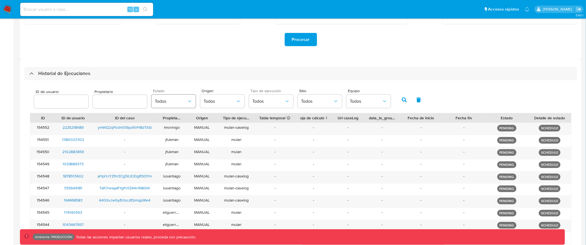
click at [174, 102] on span "Todos" at bounding box center [171, 102] width 32 height 6
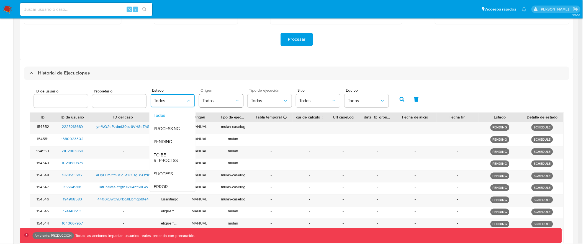
click at [212, 102] on span "Todos" at bounding box center [220, 102] width 32 height 6
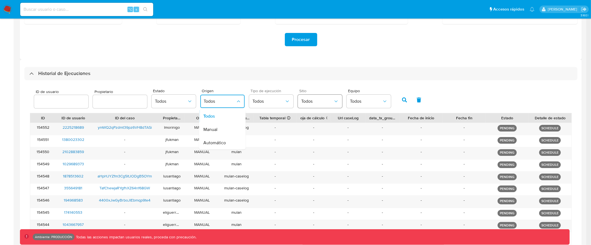
click at [315, 102] on span "Todos" at bounding box center [317, 102] width 32 height 6
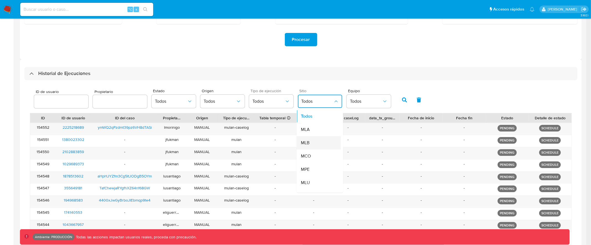
click at [312, 145] on div "MLB" at bounding box center [317, 142] width 32 height 13
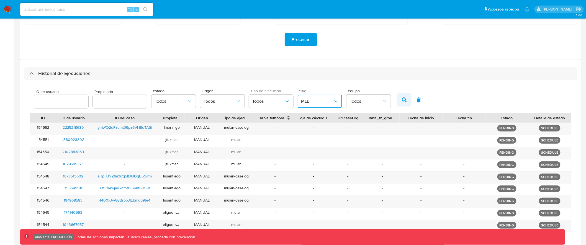
click at [402, 98] on icon "button" at bounding box center [404, 99] width 5 height 5
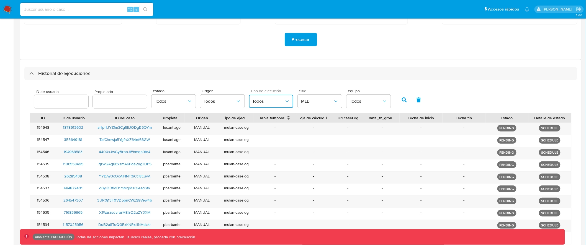
click at [268, 95] on button "Todos" at bounding box center [271, 101] width 44 height 13
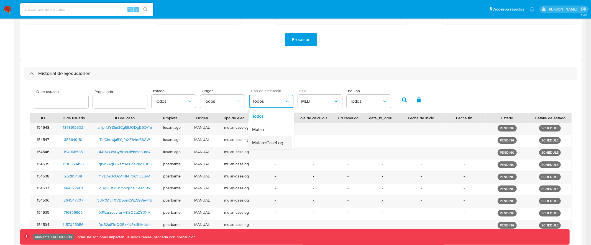
click at [261, 142] on span "Mulan+CaseLog" at bounding box center [267, 143] width 31 height 6
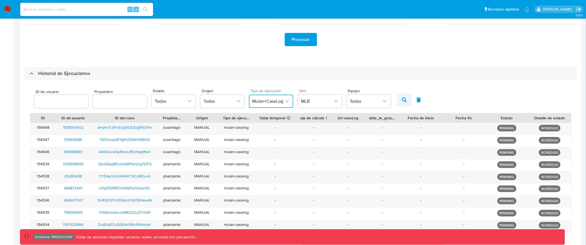
click at [406, 99] on button "button" at bounding box center [404, 99] width 14 height 13
click at [174, 97] on button "Todos" at bounding box center [173, 101] width 44 height 13
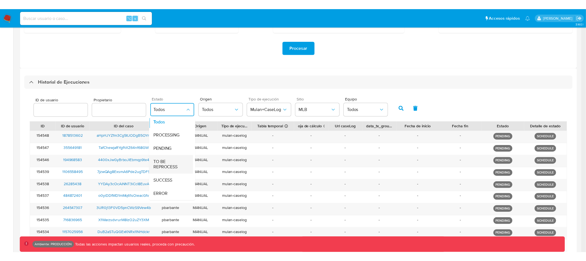
scroll to position [7, 0]
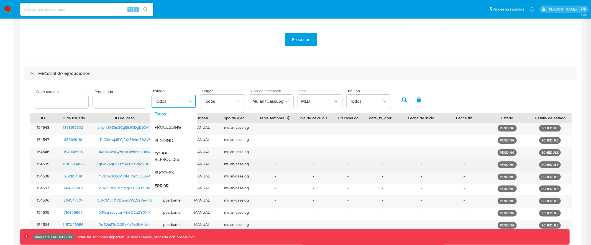
click at [169, 170] on span "SUCCESS" at bounding box center [164, 173] width 19 height 6
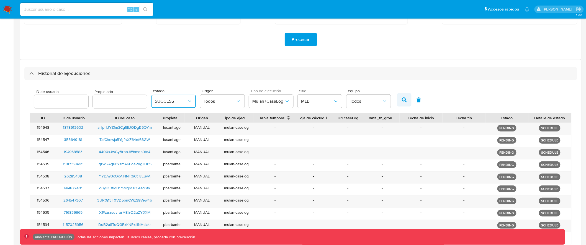
click at [402, 101] on icon "button" at bounding box center [404, 99] width 5 height 5
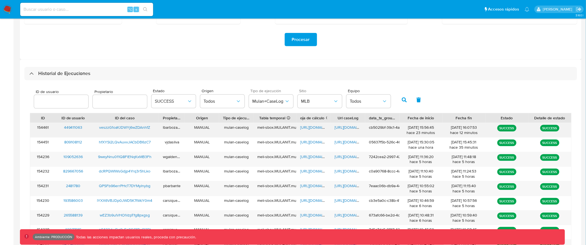
click at [349, 129] on span "[URL][DOMAIN_NAME]" at bounding box center [354, 128] width 38 height 6
click at [311, 128] on span "[URL][DOMAIN_NAME]" at bounding box center [319, 128] width 38 height 6
